Goal: Obtain resource: Download file/media

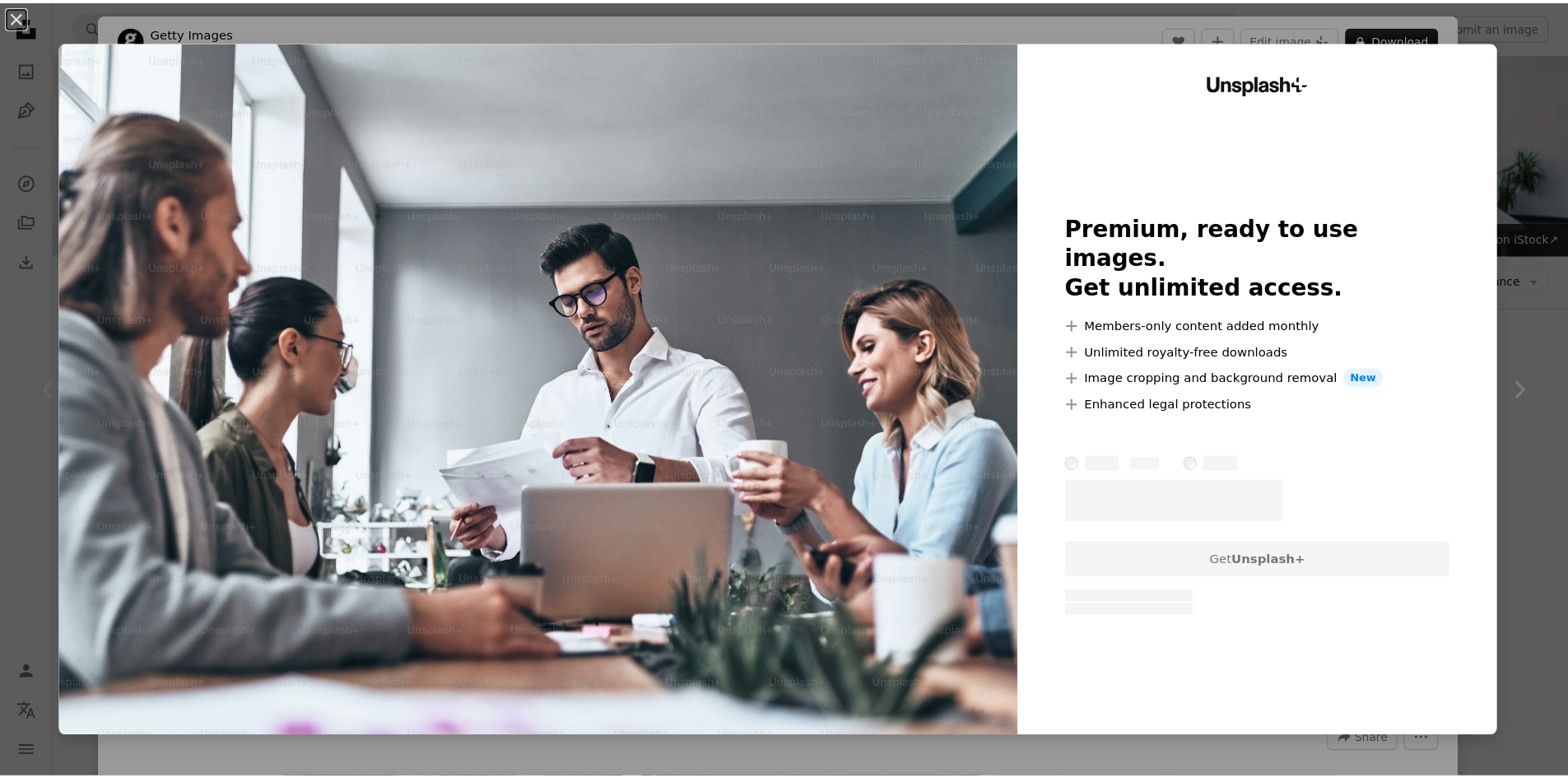
scroll to position [247, 0]
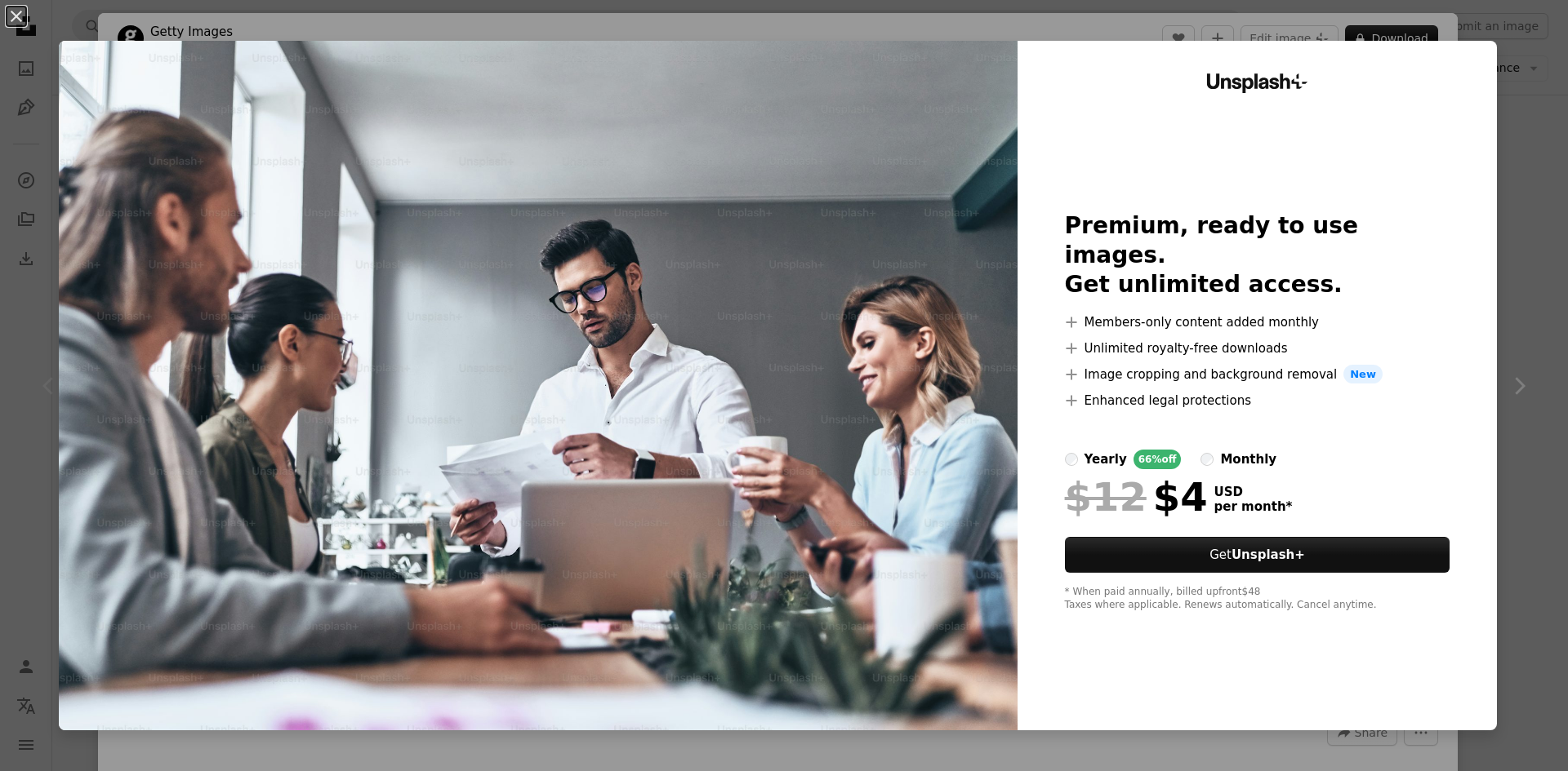
click at [1510, 64] on div "An X shape Unsplash+ Premium, ready to use images. Get unlimited access. A plus…" at bounding box center [784, 386] width 1568 height 771
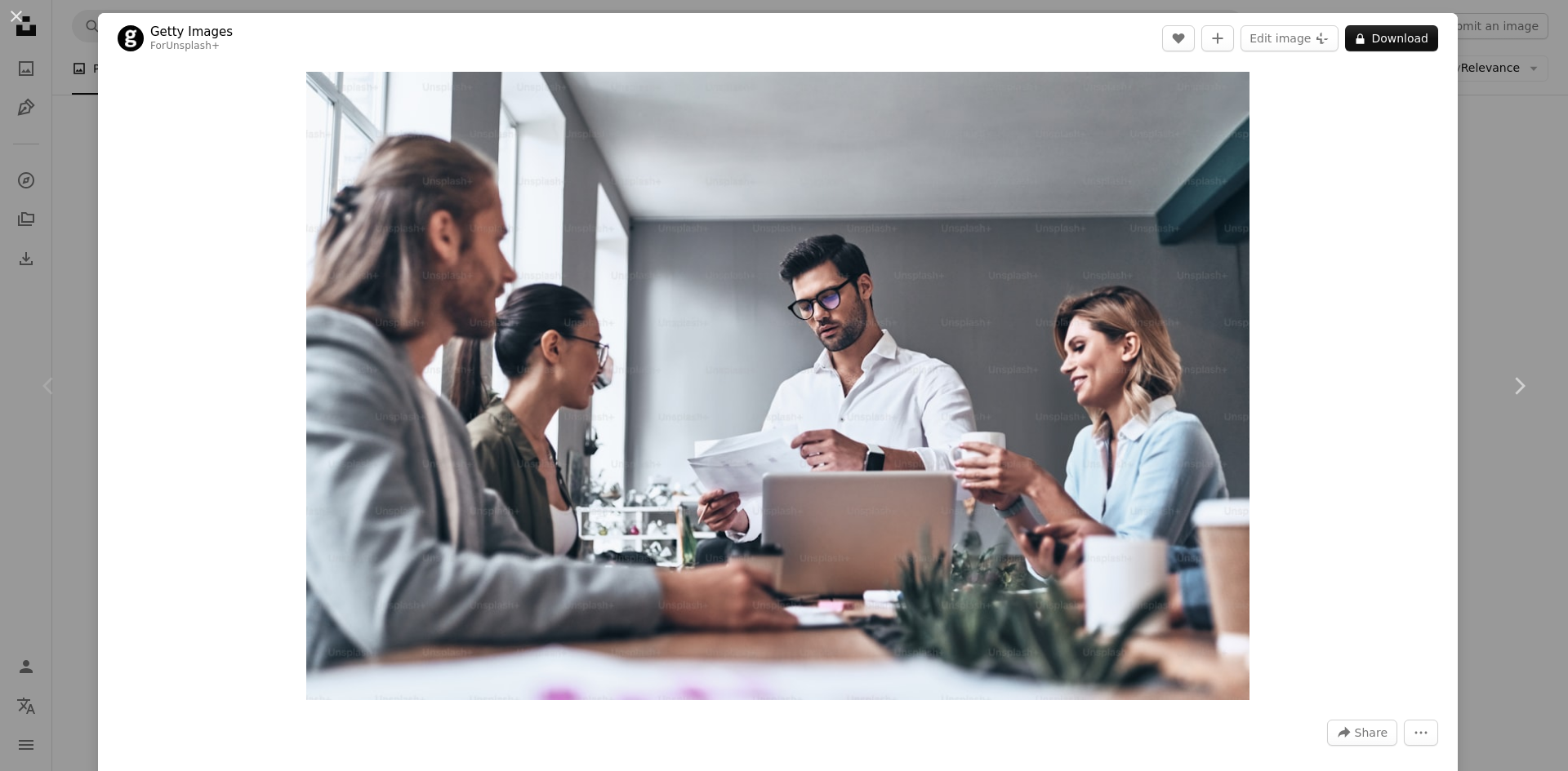
click at [1508, 66] on div "An X shape Chevron left Chevron right Getty Images For Unsplash+ A heart A plus…" at bounding box center [784, 386] width 1568 height 771
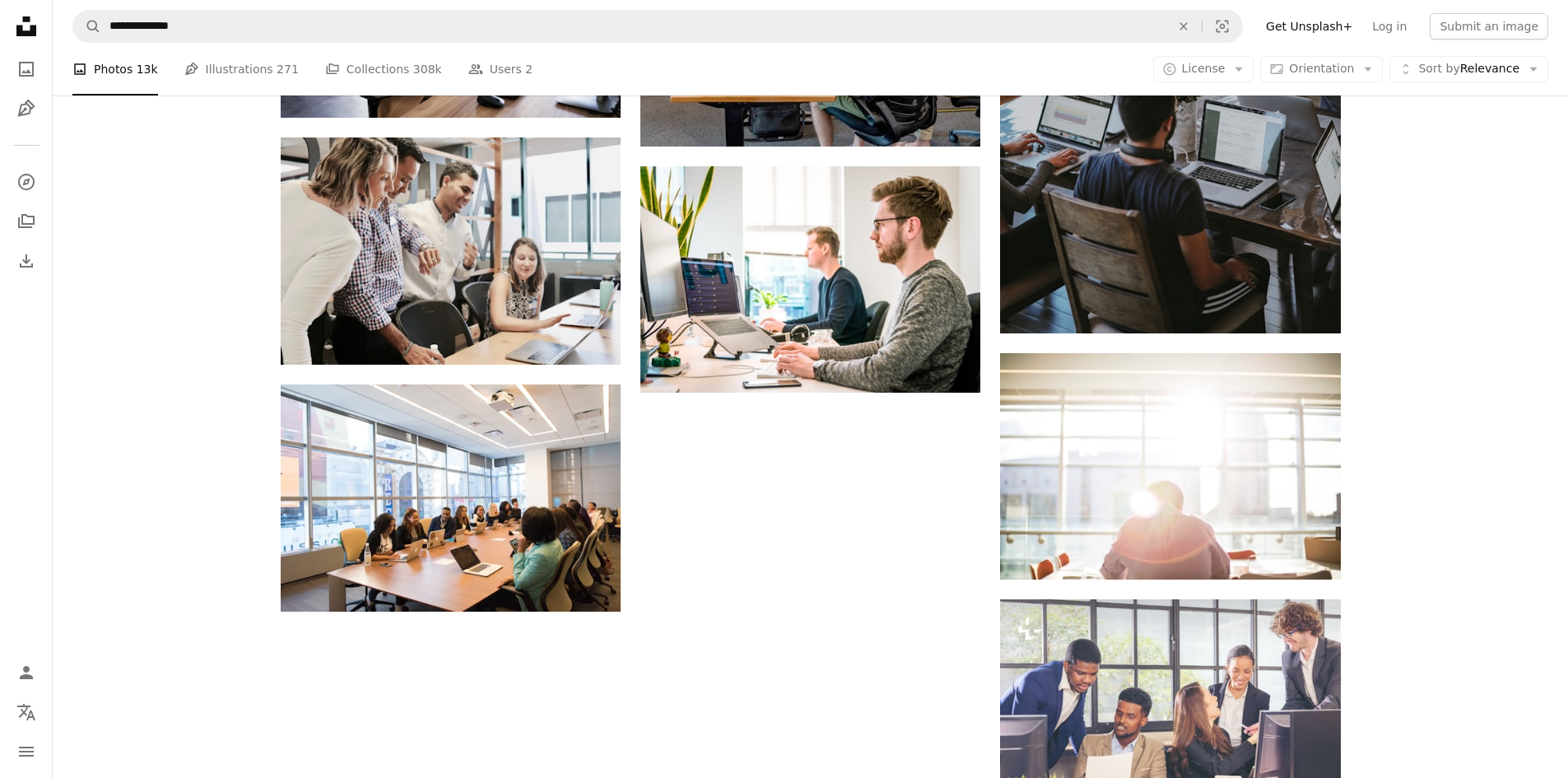
scroll to position [1894, 0]
